Goal: Transaction & Acquisition: Download file/media

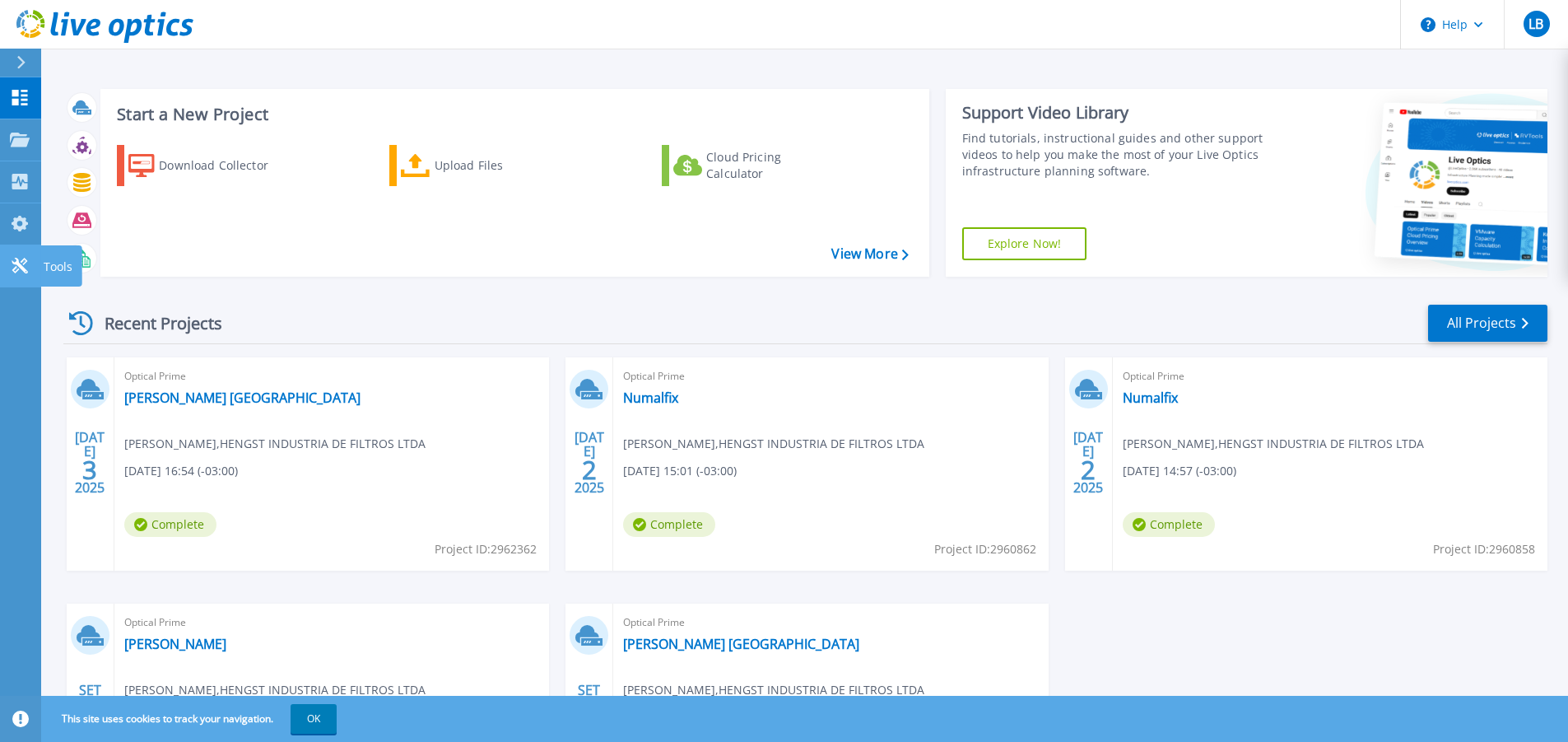
click at [22, 267] on icon at bounding box center [19, 266] width 16 height 16
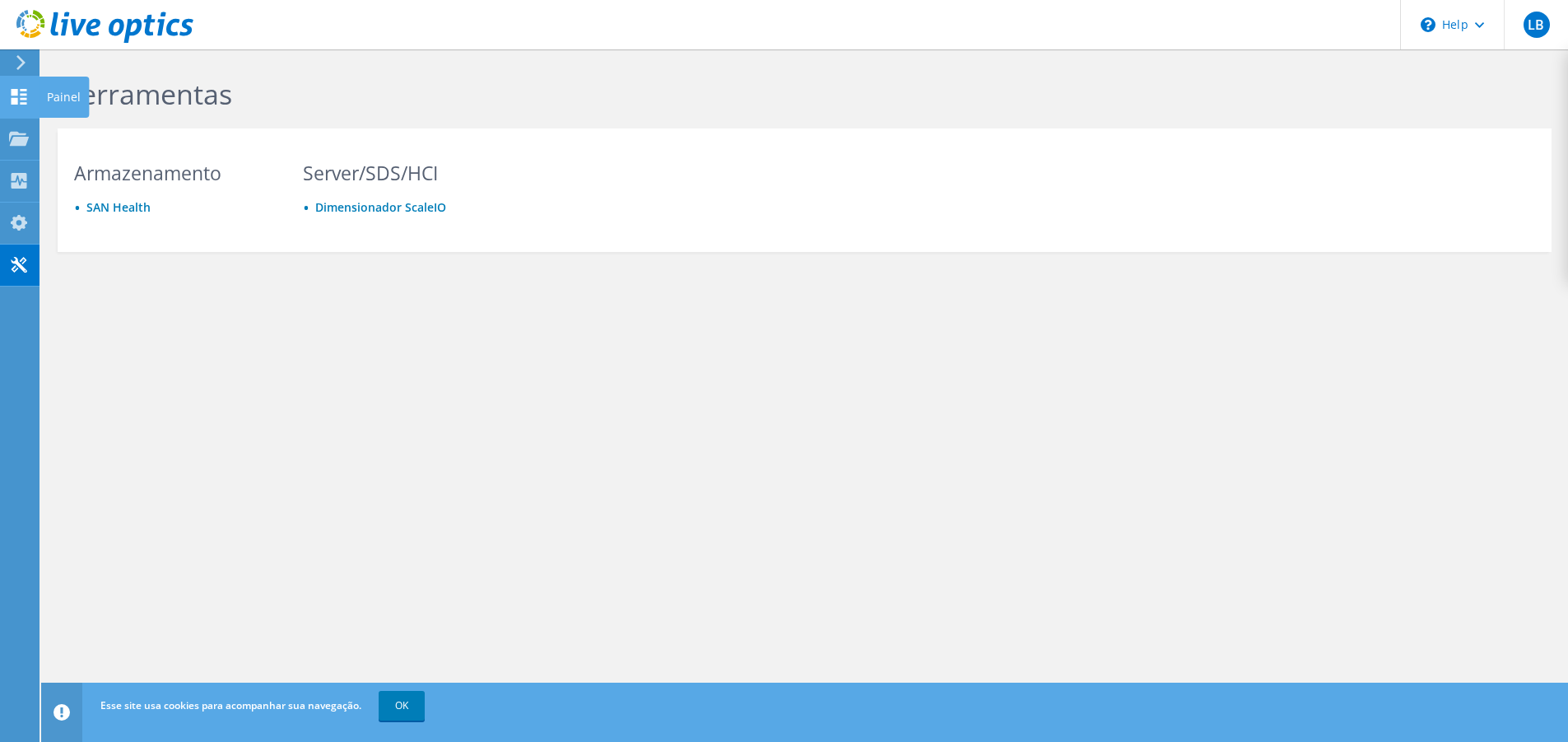
click at [20, 90] on use at bounding box center [19, 96] width 16 height 16
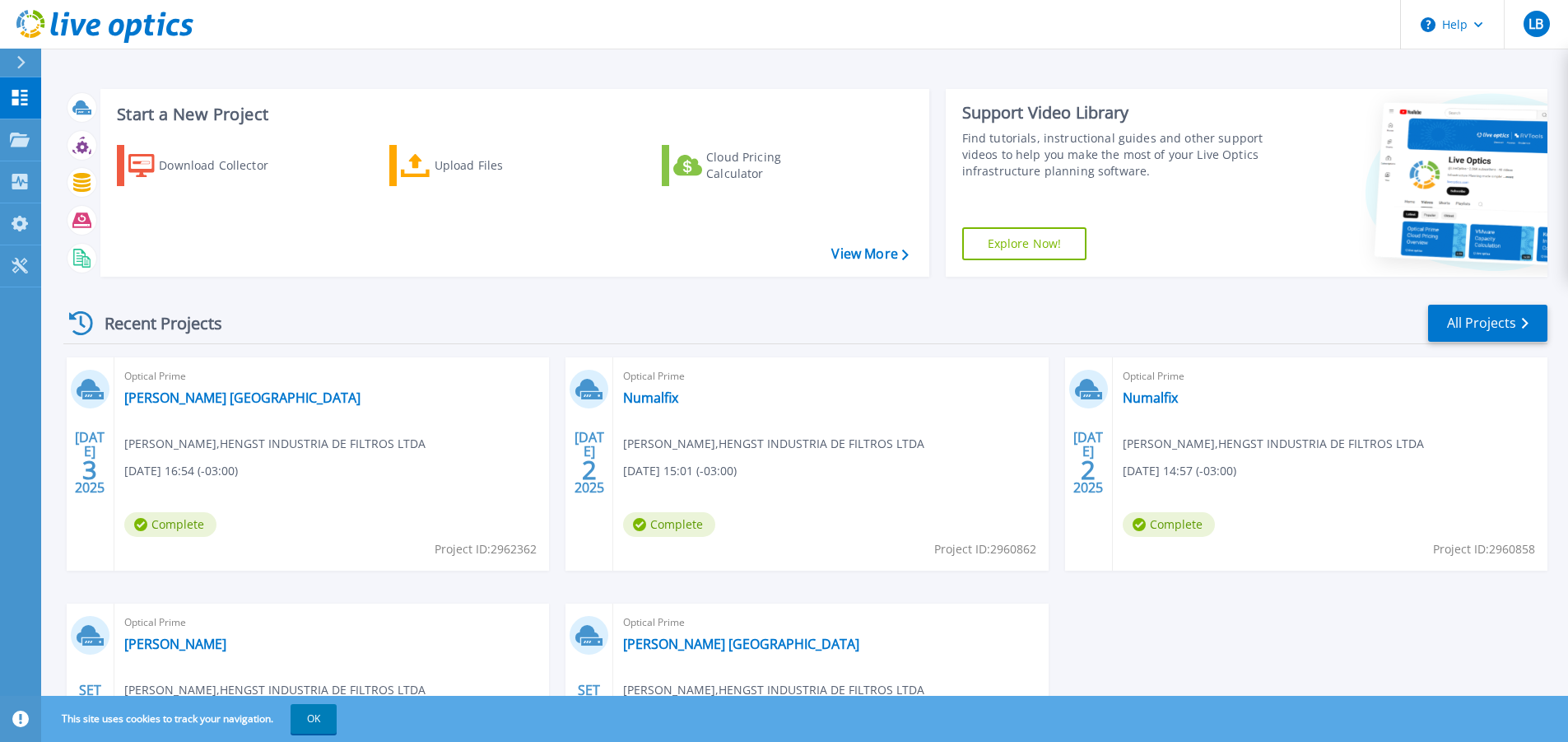
click at [1030, 244] on link "Explore Now!" at bounding box center [1024, 243] width 126 height 33
click at [461, 170] on div "Upload Files" at bounding box center [499, 166] width 131 height 33
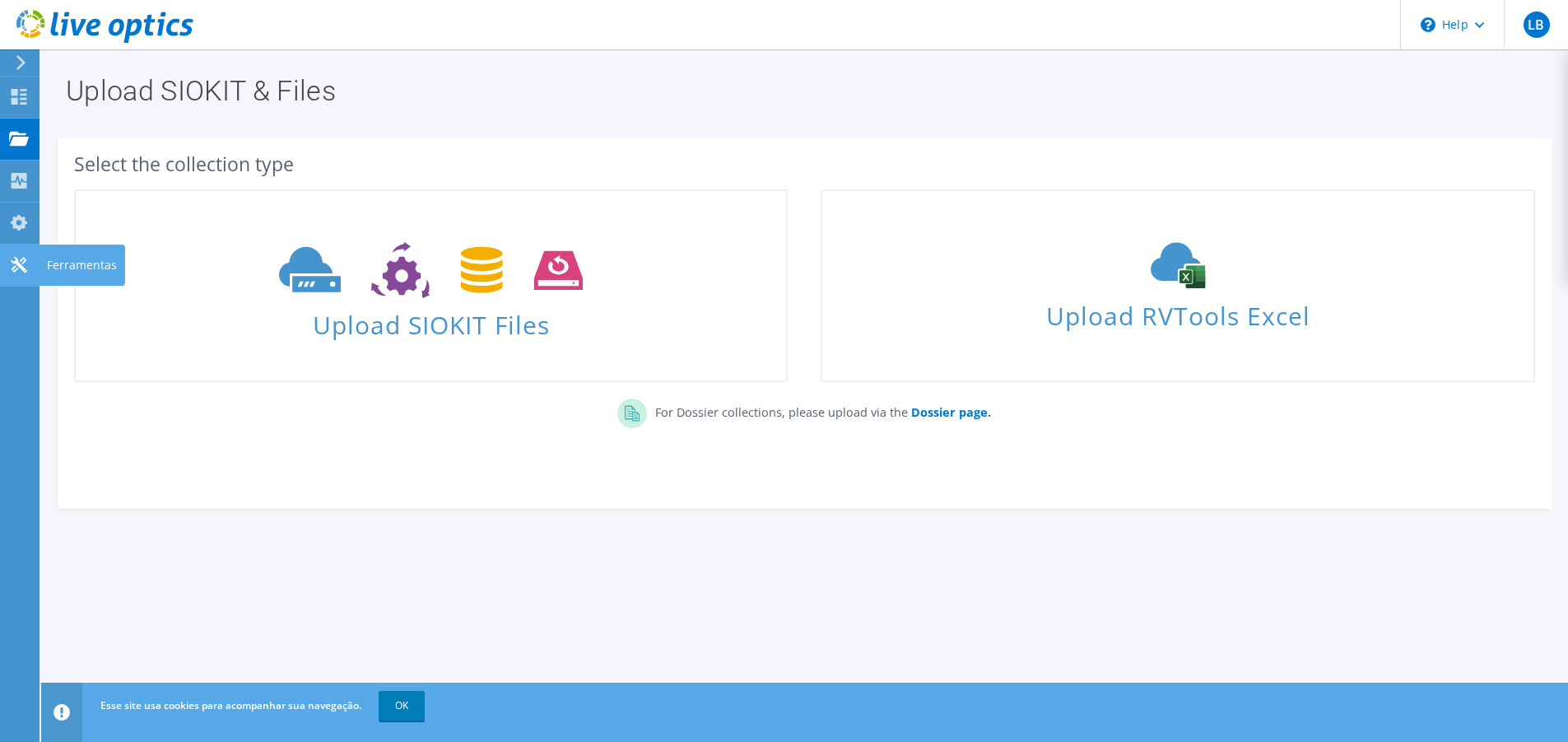
click at [18, 272] on icon at bounding box center [18, 265] width 19 height 16
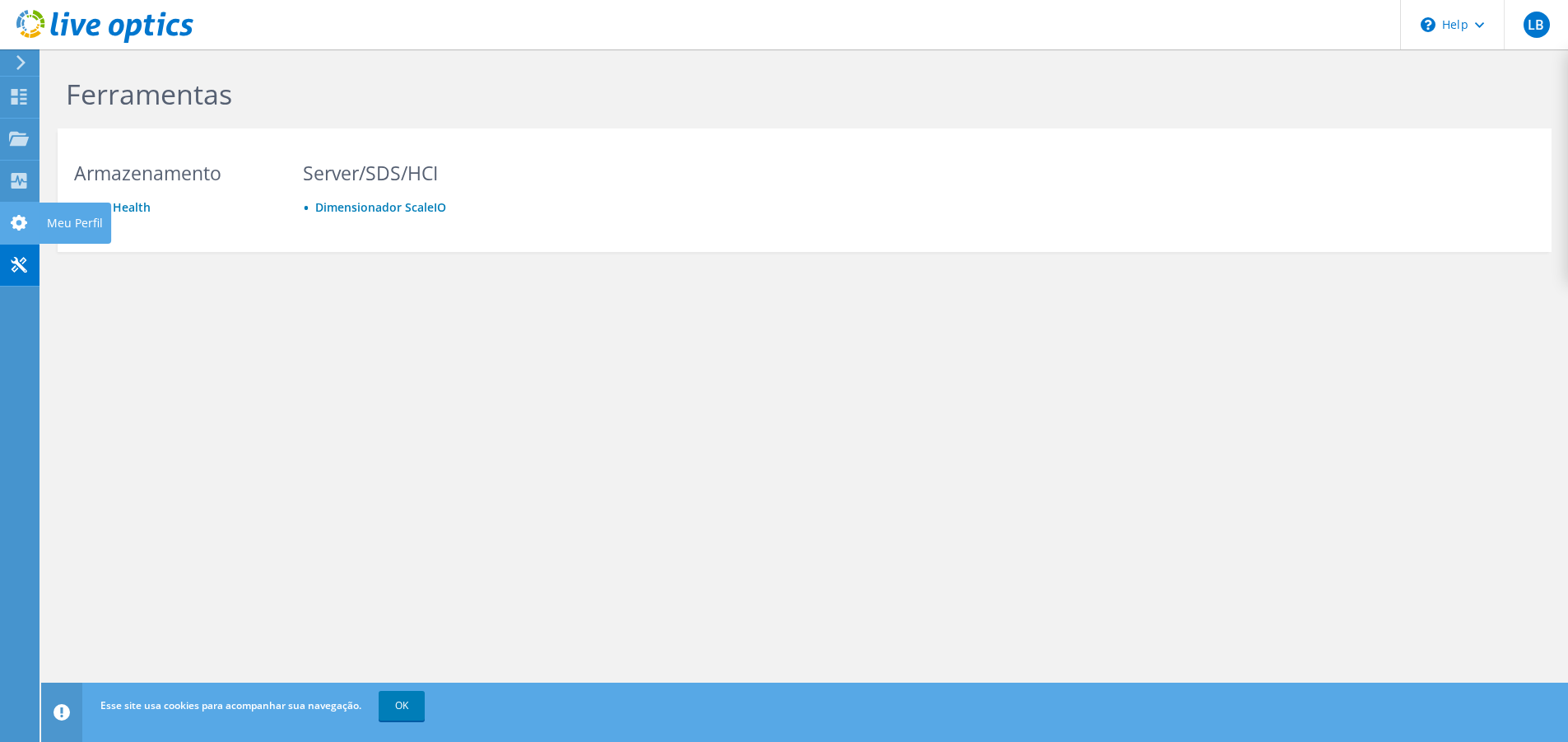
click at [18, 224] on icon at bounding box center [18, 223] width 19 height 16
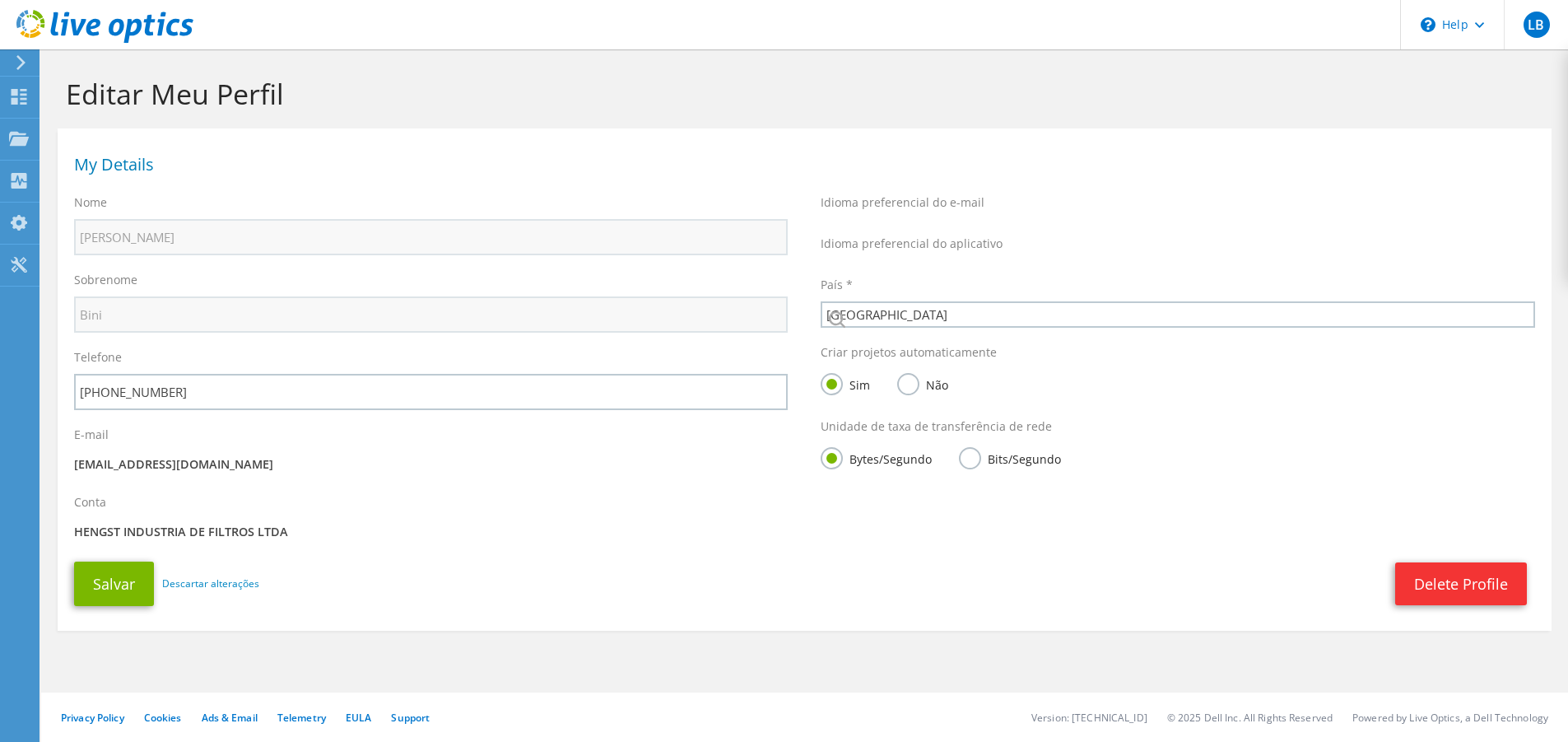
select select "30"
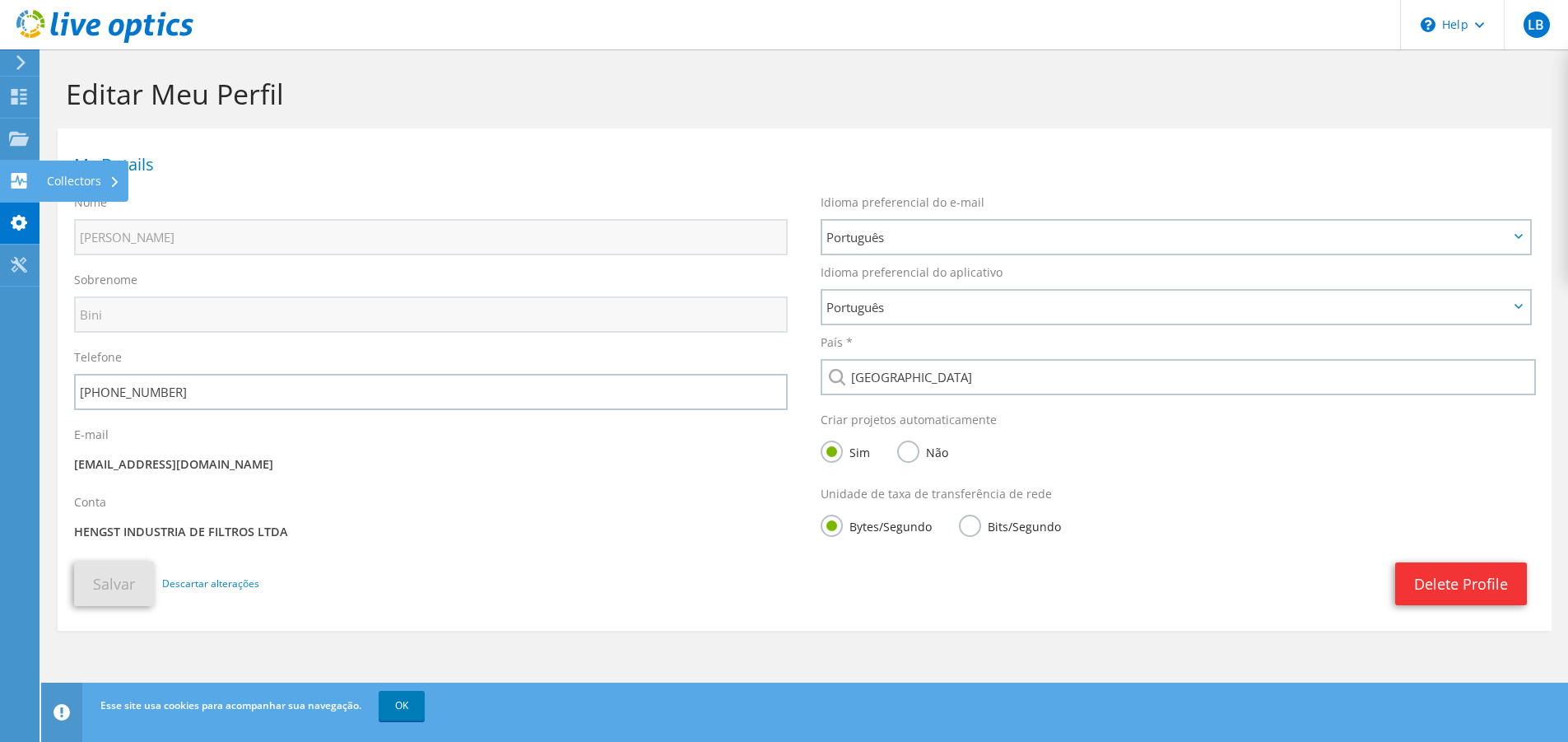
click at [19, 176] on use at bounding box center [19, 181] width 16 height 16
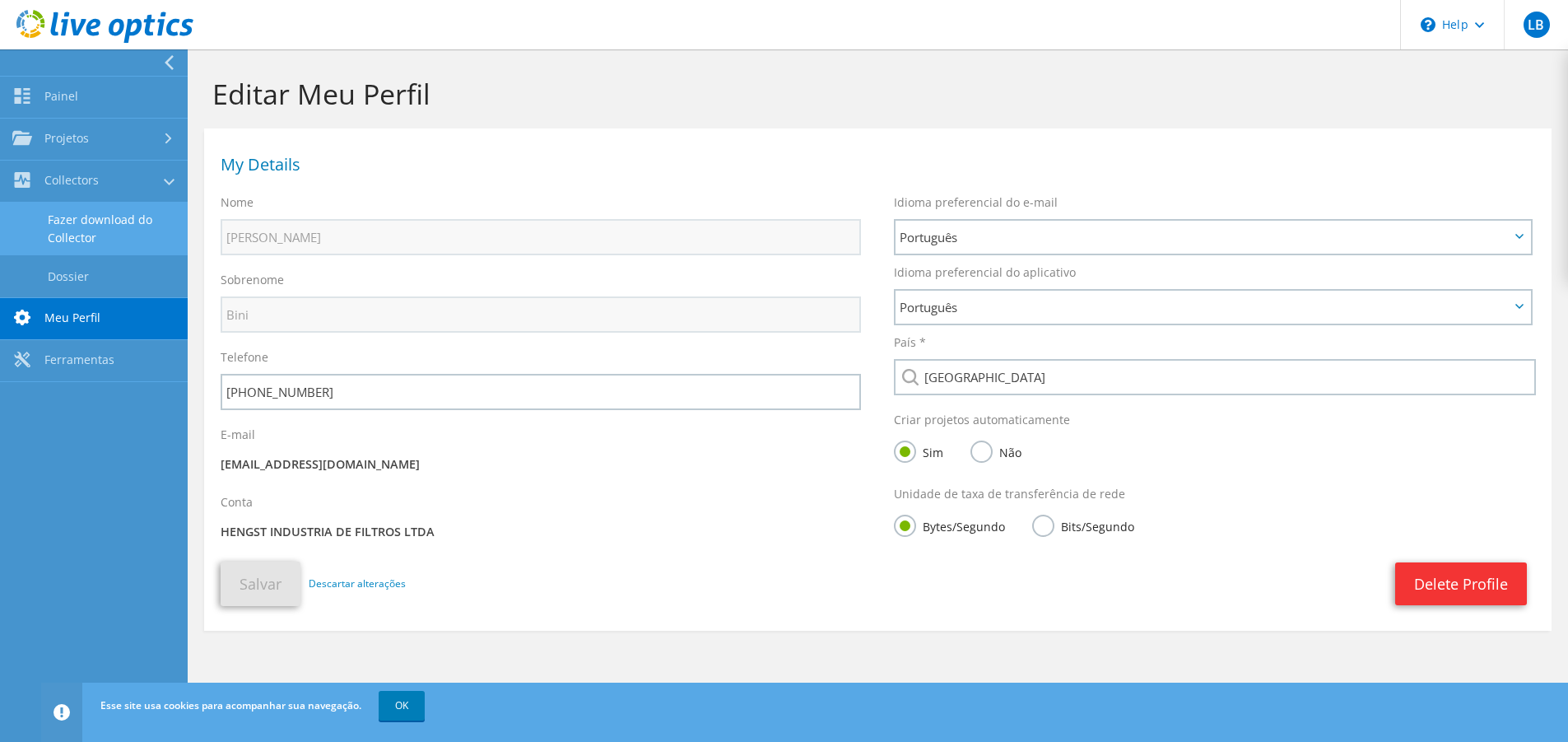
click at [126, 235] on link "Fazer download do Collector" at bounding box center [93, 229] width 188 height 53
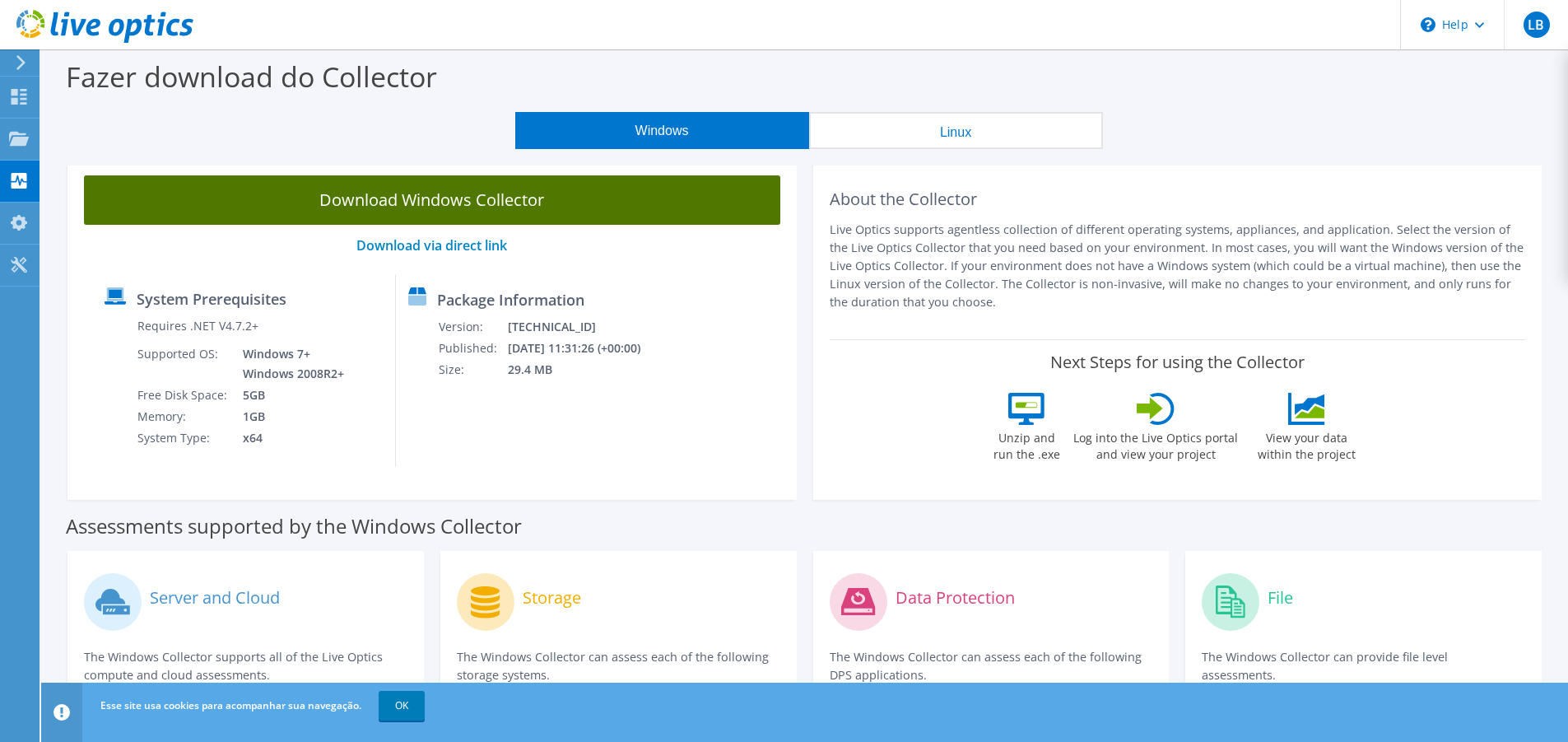
click at [497, 198] on link "Download Windows Collector" at bounding box center [431, 200] width 696 height 50
